Goal: Check status: Check status

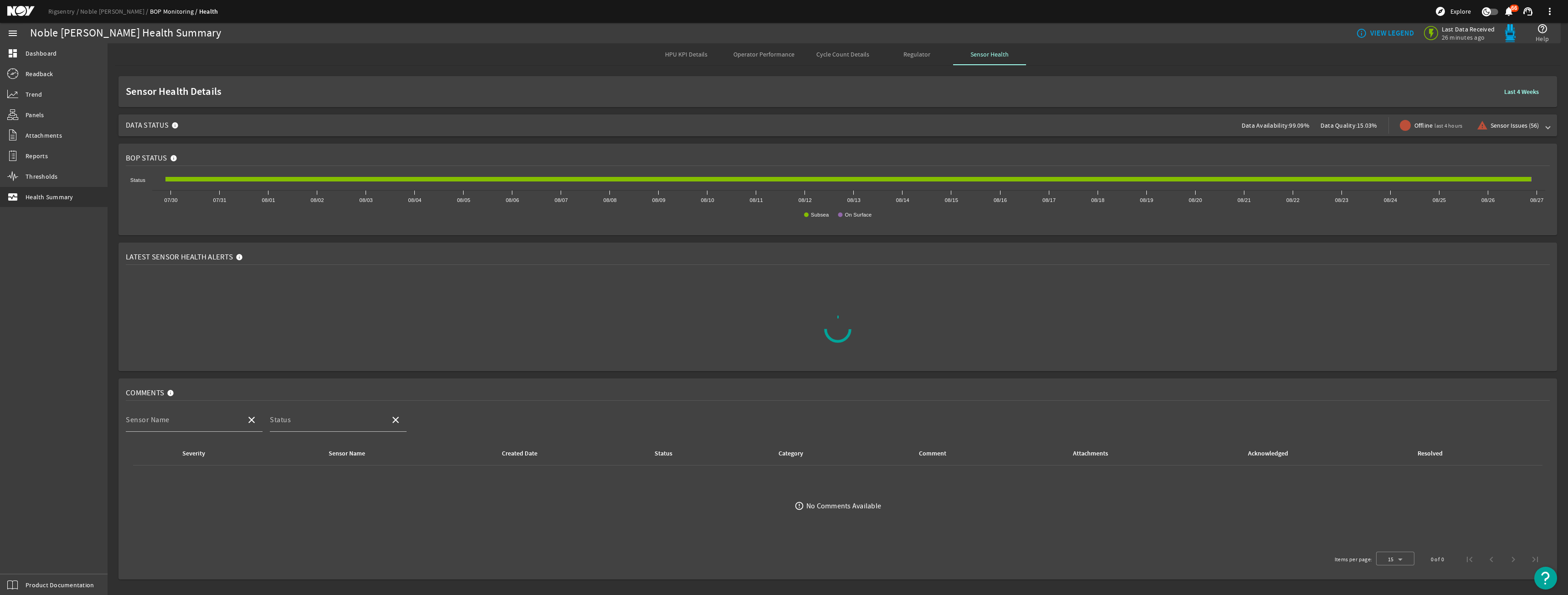
click at [880, 114] on span "Data Status Data Availability: 99.09% Data Quality: 15.03% Offline last 4 hours…" at bounding box center [836, 125] width 1421 height 22
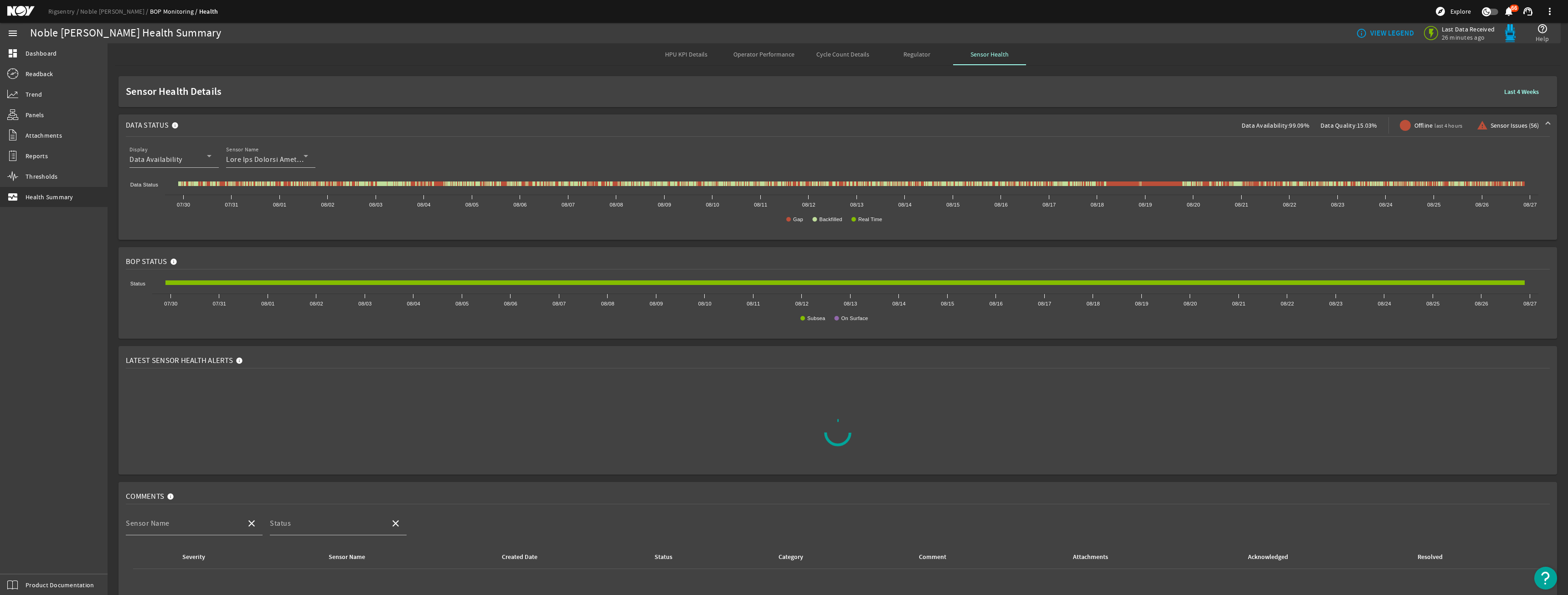
click at [1512, 92] on b "Last 4 Weeks" at bounding box center [1522, 92] width 35 height 9
click at [1033, 152] on div "Display Data Availability Sensor Name" at bounding box center [838, 161] width 1424 height 34
click at [1512, 100] on span at bounding box center [1522, 91] width 49 height 22
click at [67, 14] on link "Rigsentry" at bounding box center [64, 11] width 32 height 8
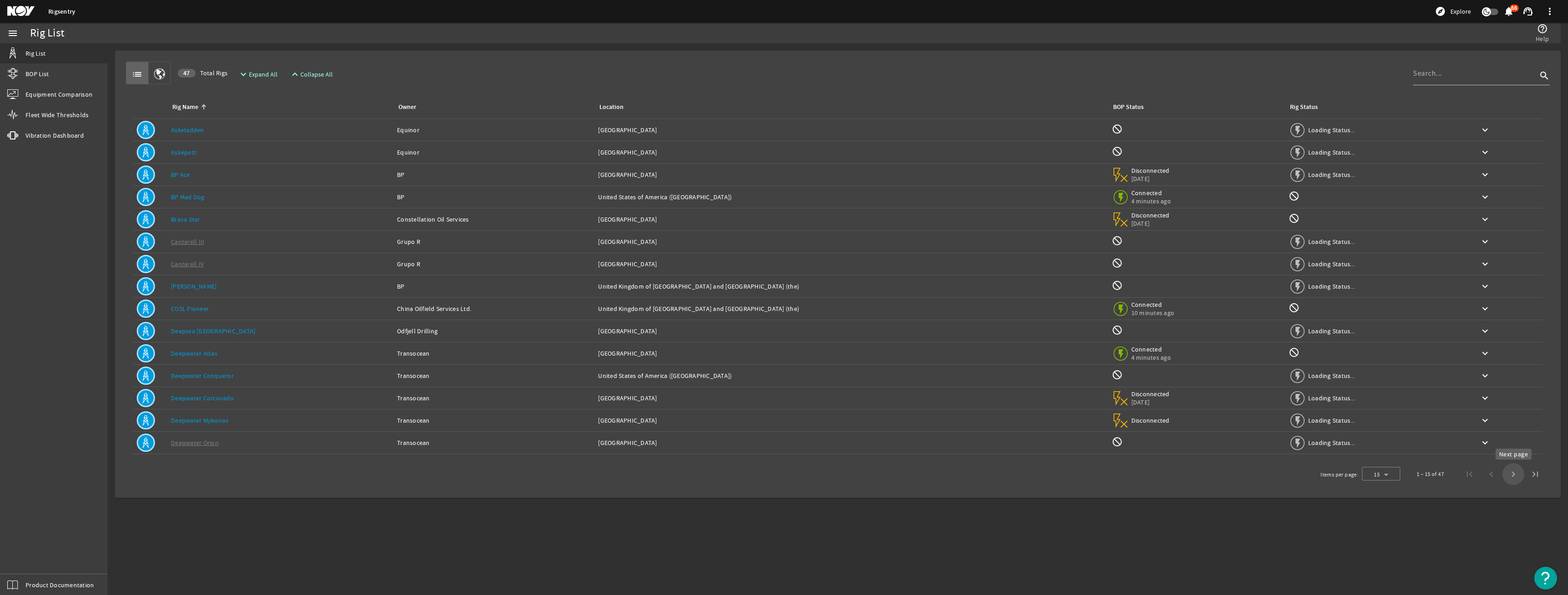
click at [1509, 468] on span "Next page" at bounding box center [1514, 474] width 22 height 22
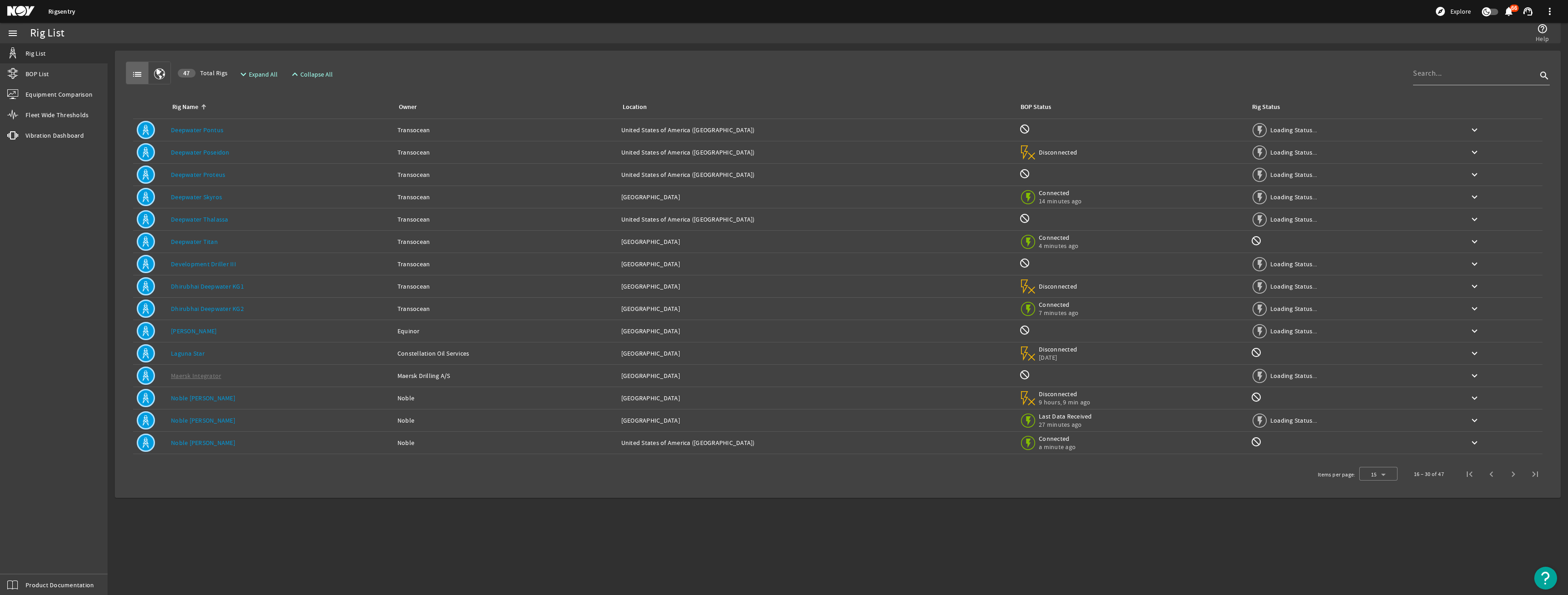
click at [216, 243] on div "Rig Name: Deepwater Titan" at bounding box center [280, 241] width 220 height 9
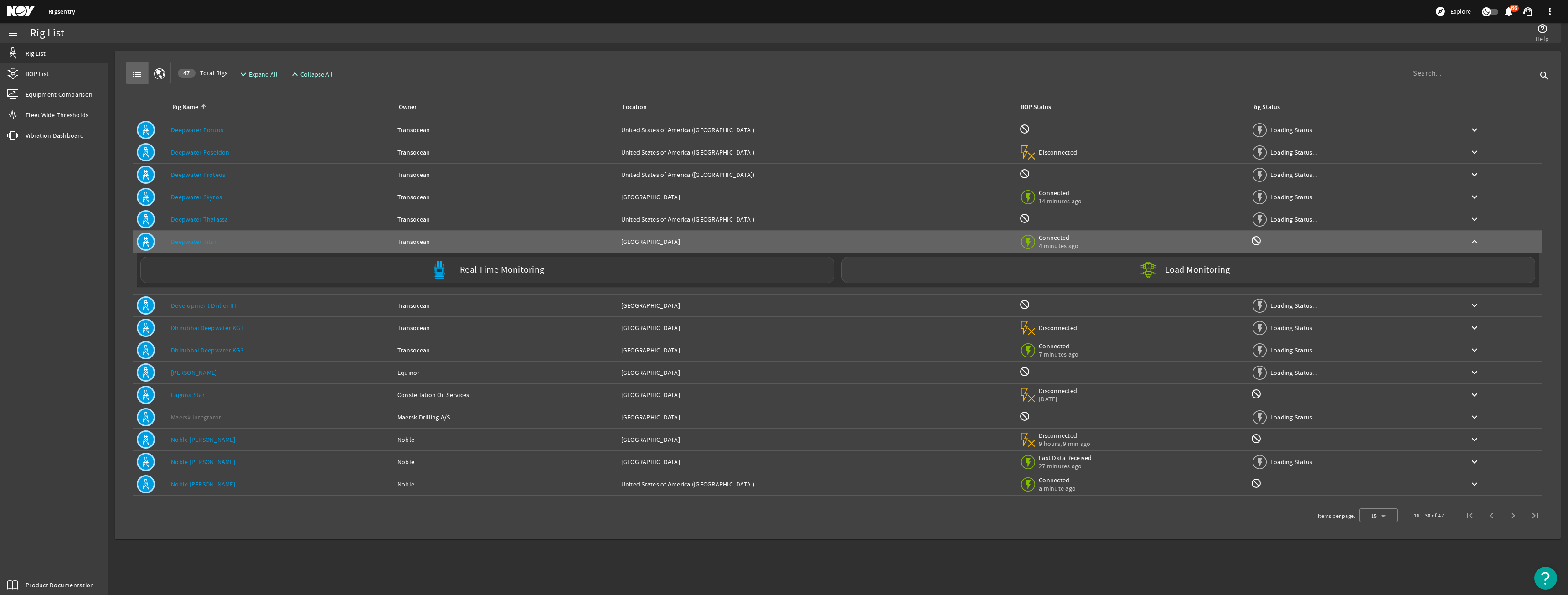
click at [252, 271] on div "Real Time Monitoring" at bounding box center [487, 270] width 694 height 27
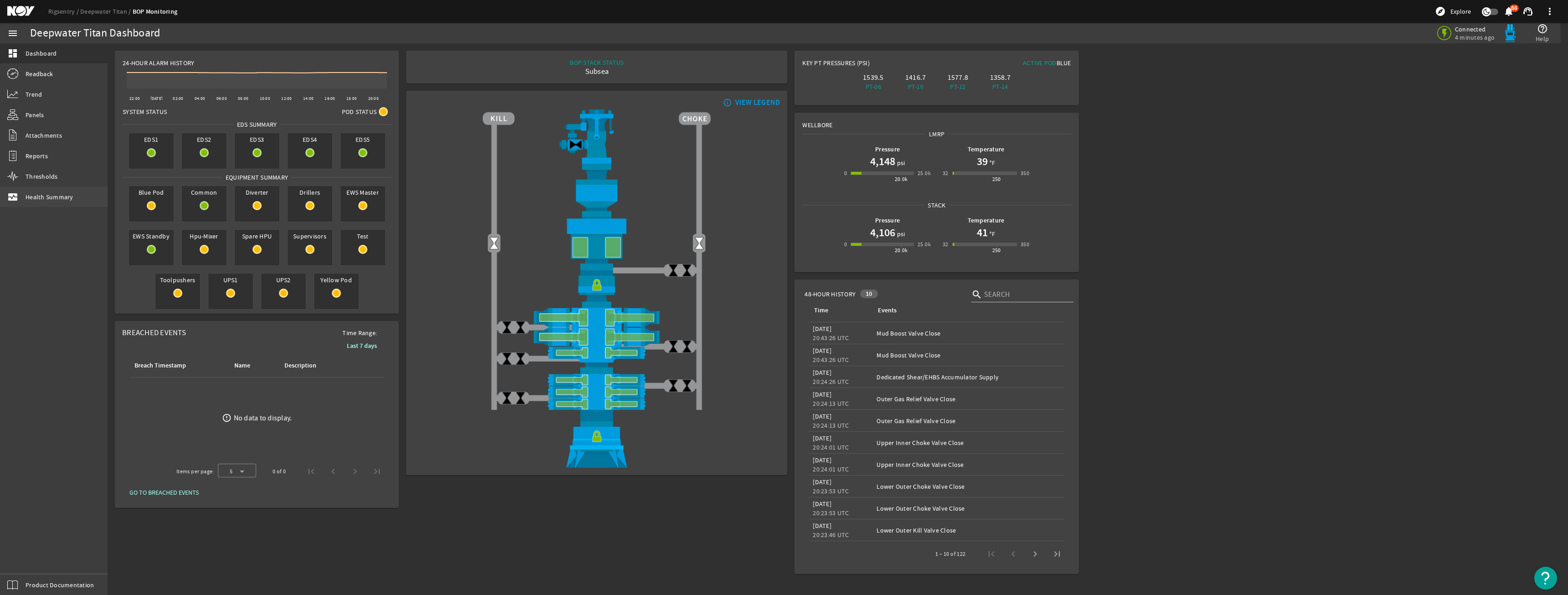
click at [56, 206] on link "monitor_heart Health Summary" at bounding box center [54, 197] width 107 height 20
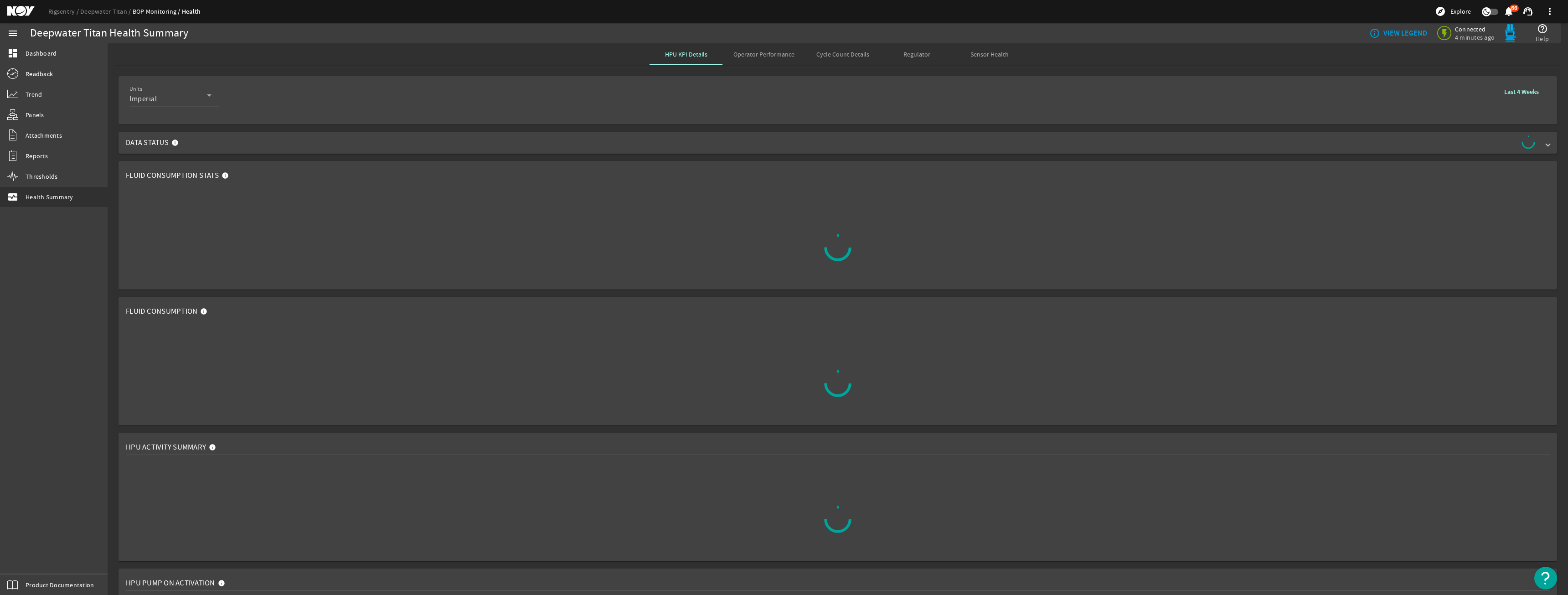
click at [259, 140] on span "Data Status" at bounding box center [836, 143] width 1421 height 14
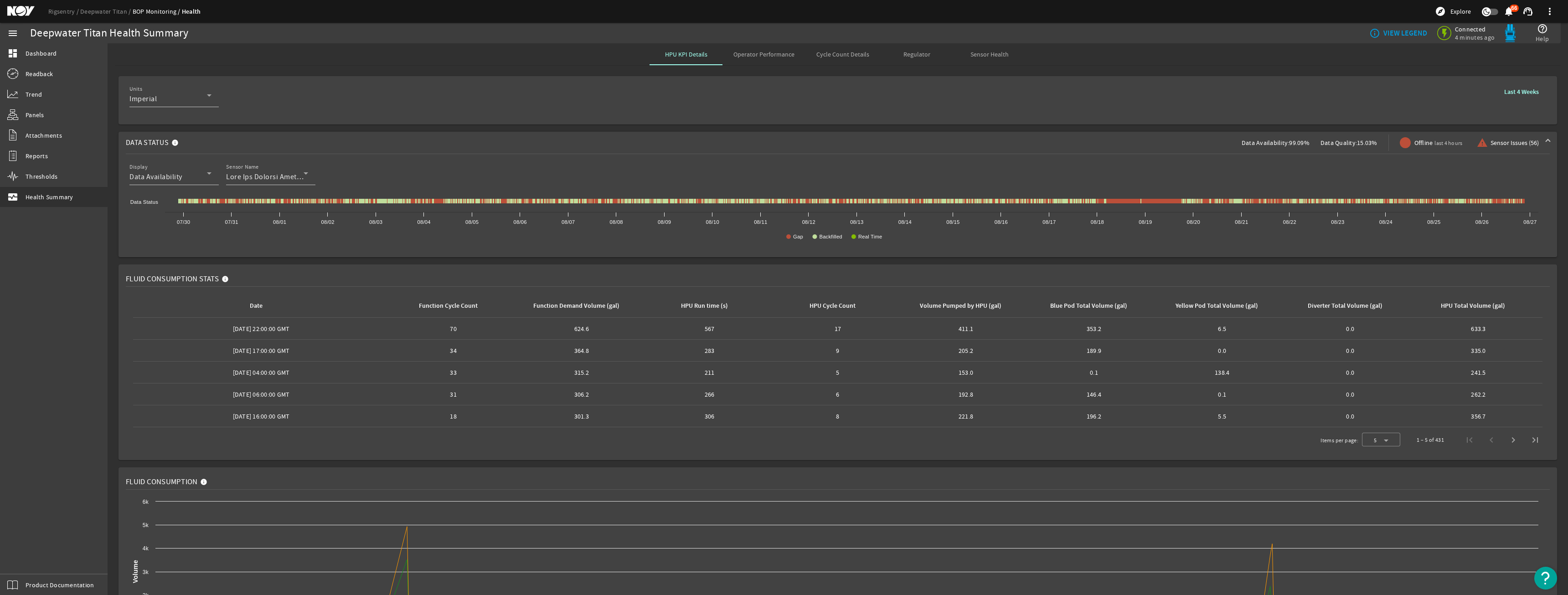
click at [994, 53] on span "Sensor Health" at bounding box center [989, 54] width 38 height 6
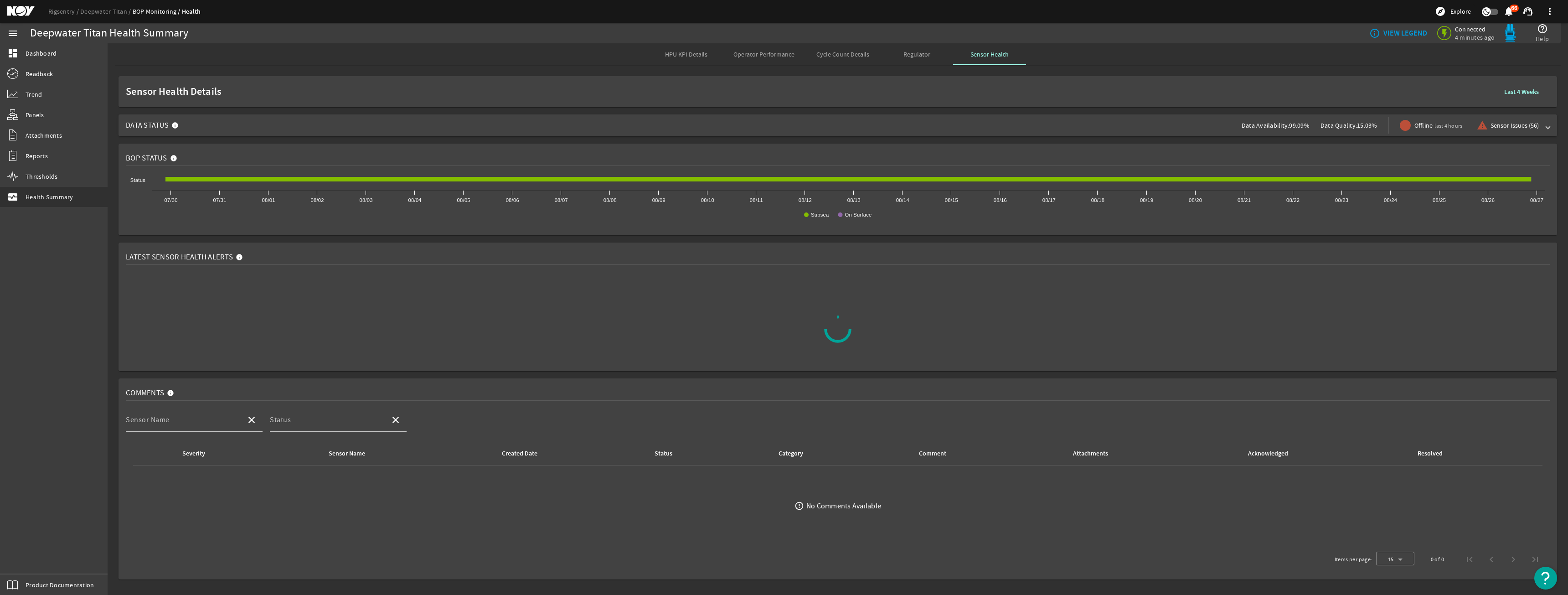
click at [1104, 119] on span "Data Status Data Availability: 99.09% Data Quality: 15.03% Offline last 4 hours…" at bounding box center [836, 125] width 1421 height 22
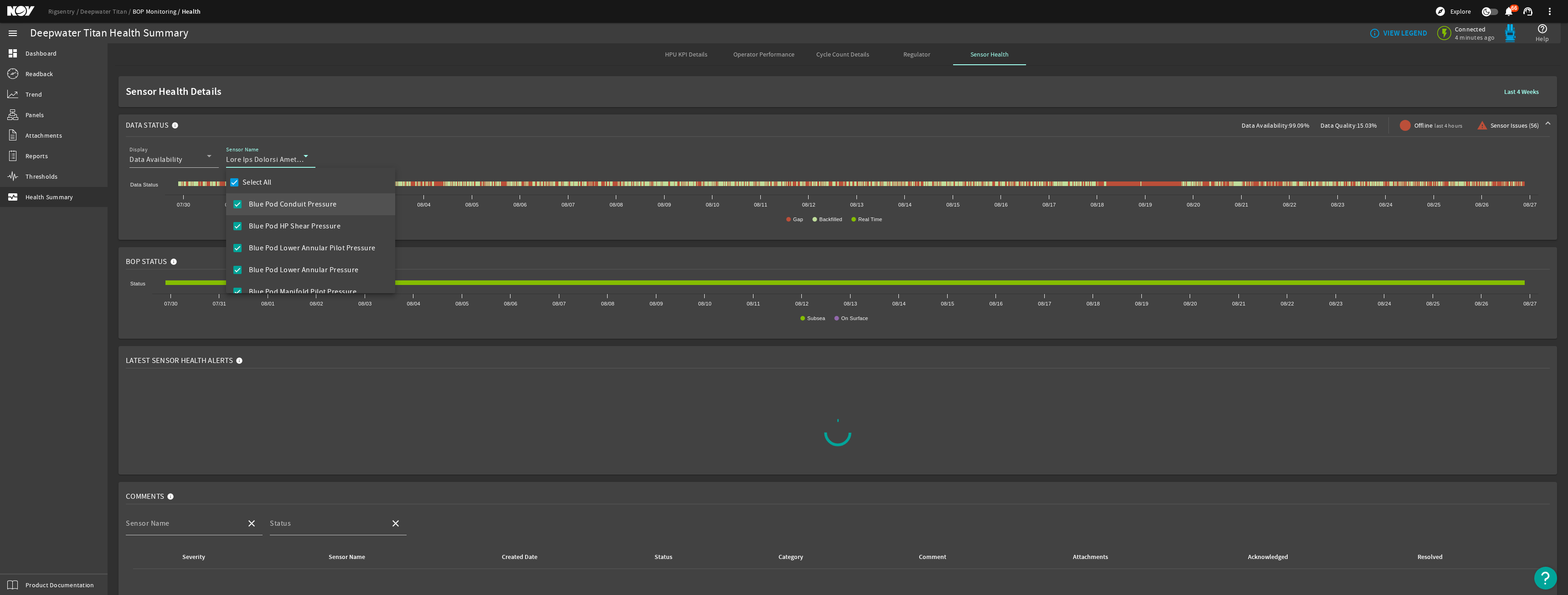
click at [405, 138] on div at bounding box center [784, 298] width 1568 height 595
